Goal: Navigation & Orientation: Find specific page/section

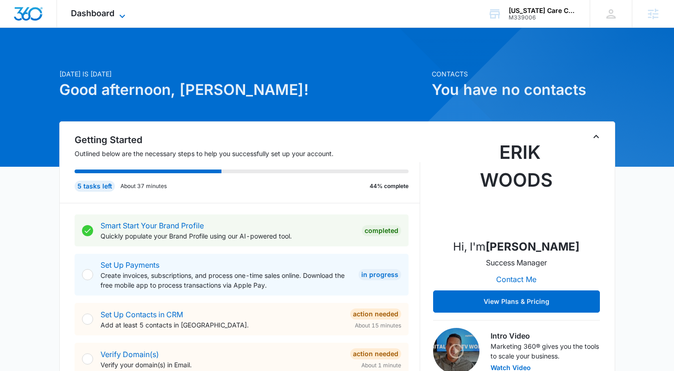
click at [109, 14] on span "Dashboard" at bounding box center [93, 13] width 44 height 10
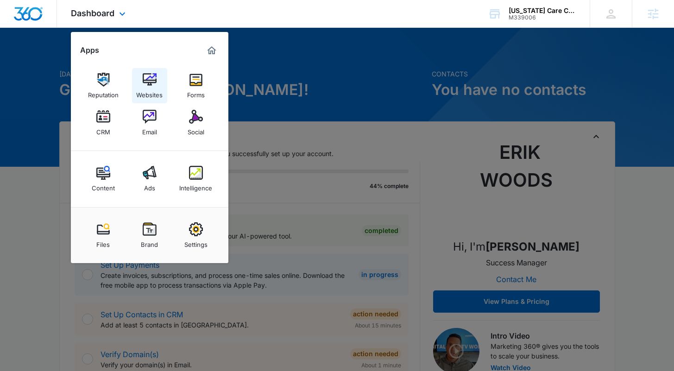
click at [144, 78] on img at bounding box center [150, 80] width 14 height 14
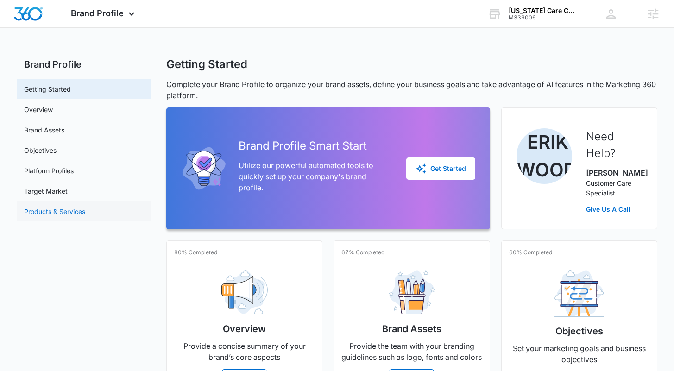
click at [67, 207] on link "Products & Services" at bounding box center [54, 212] width 61 height 10
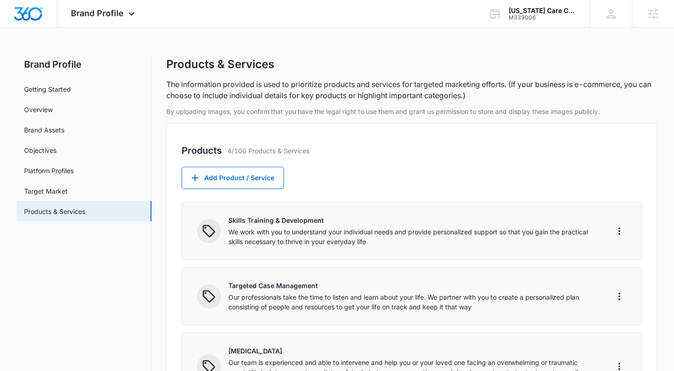
scroll to position [10, 0]
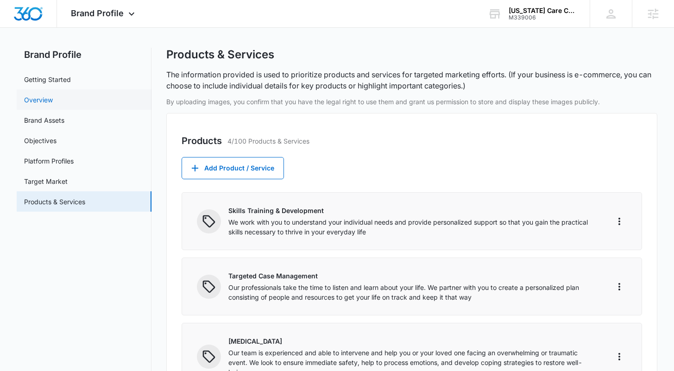
click at [53, 100] on link "Overview" at bounding box center [38, 100] width 29 height 10
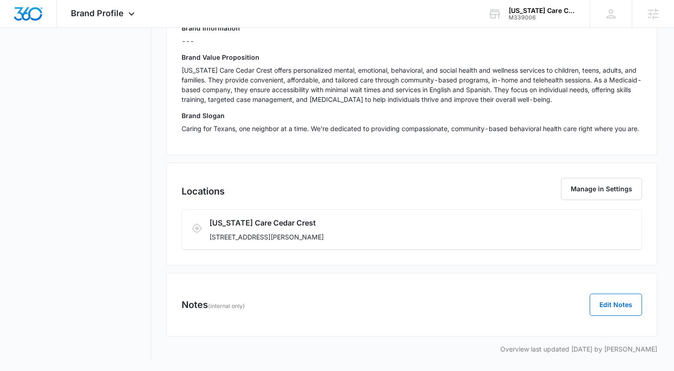
scroll to position [293, 0]
